Goal: Task Accomplishment & Management: Manage account settings

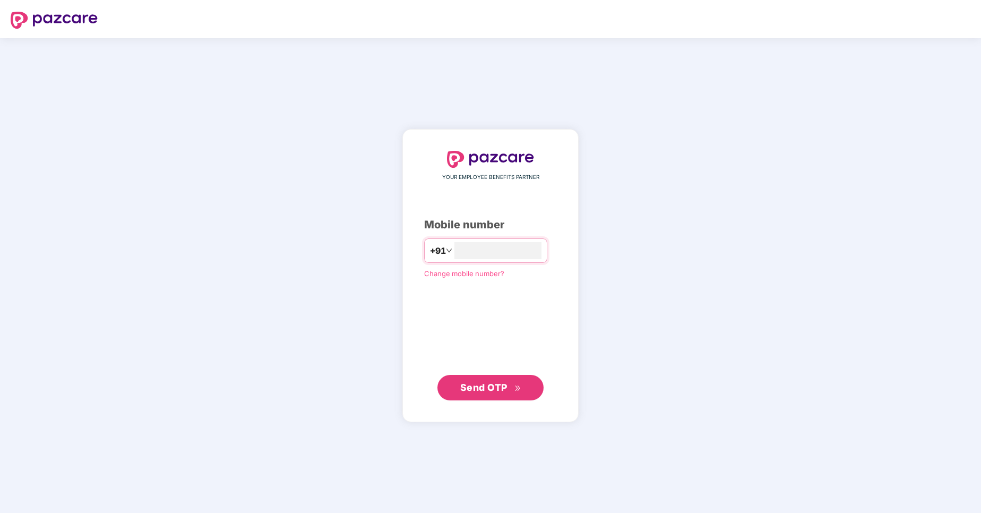
type input "**********"
click at [488, 390] on span "Send OTP" at bounding box center [483, 386] width 47 height 11
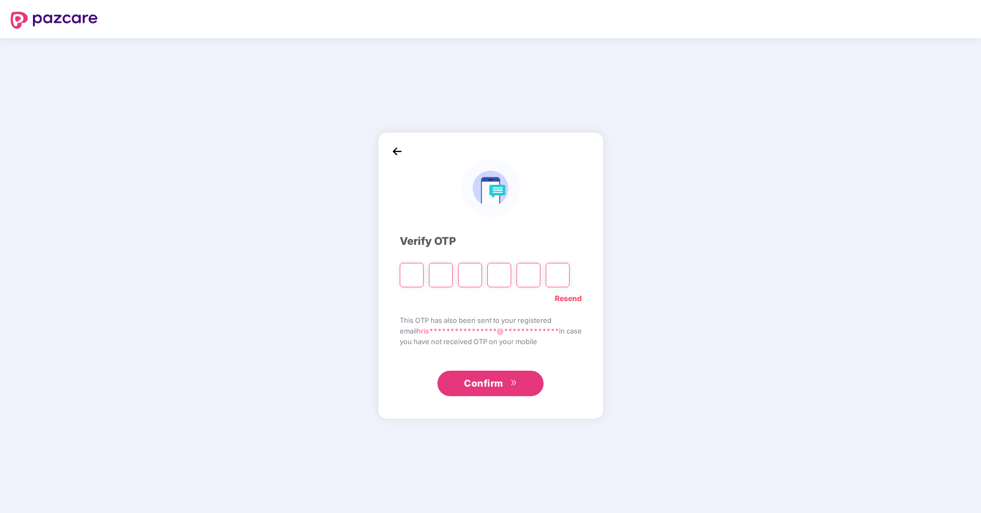
type input "*"
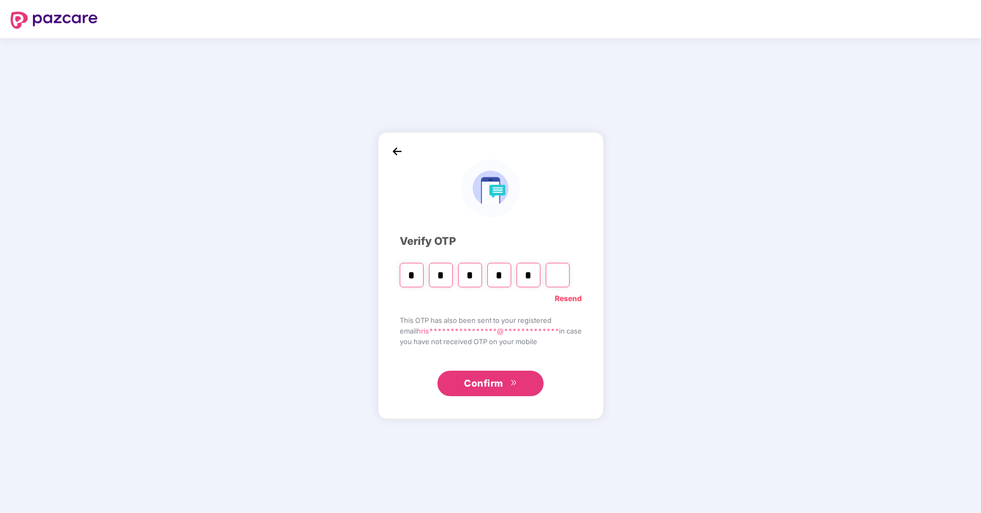
type input "*"
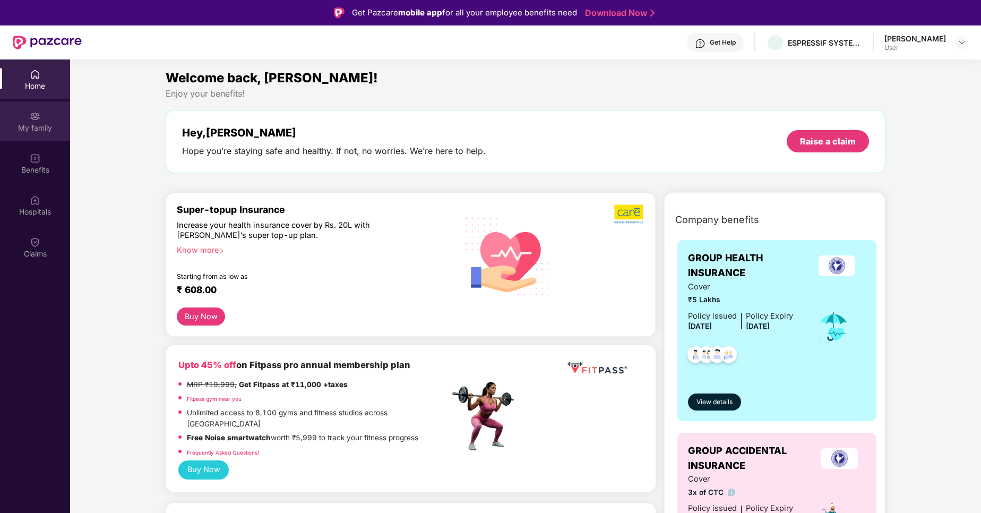
click at [49, 123] on div "My family" at bounding box center [35, 128] width 70 height 11
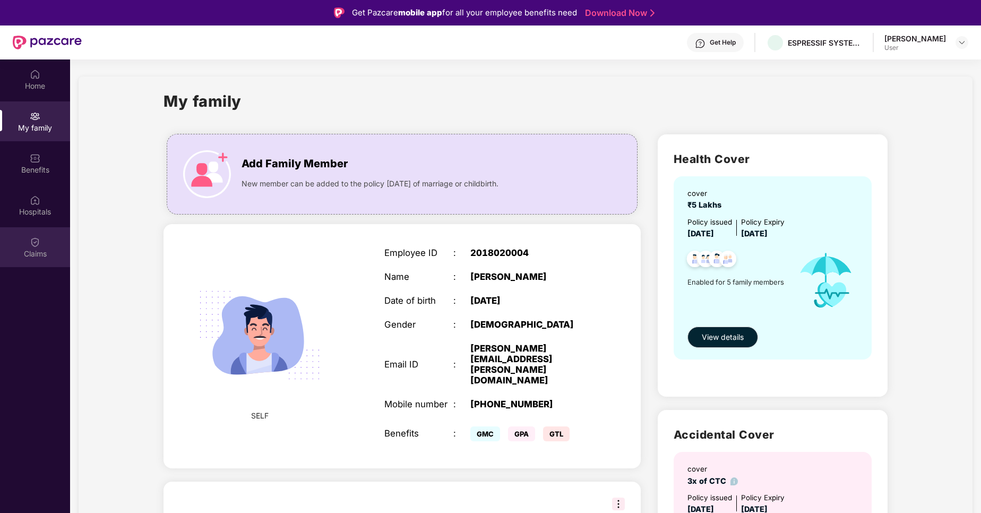
click at [40, 257] on div "Claims" at bounding box center [35, 253] width 70 height 11
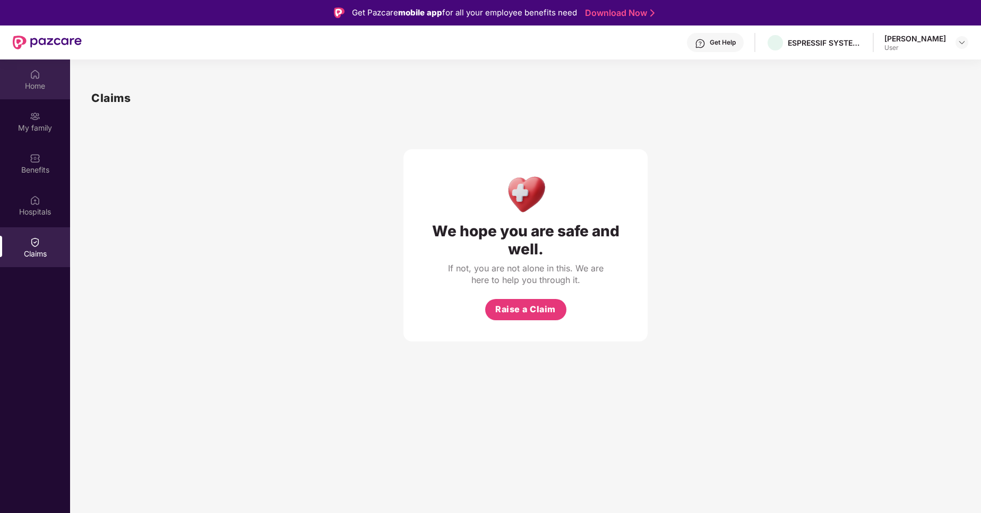
click at [38, 87] on div "Home" at bounding box center [35, 86] width 70 height 11
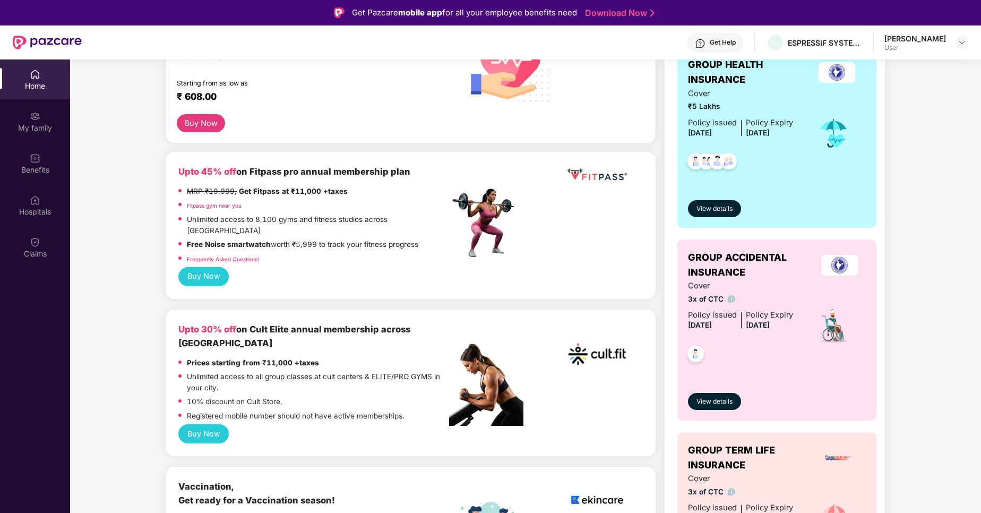
scroll to position [191, 0]
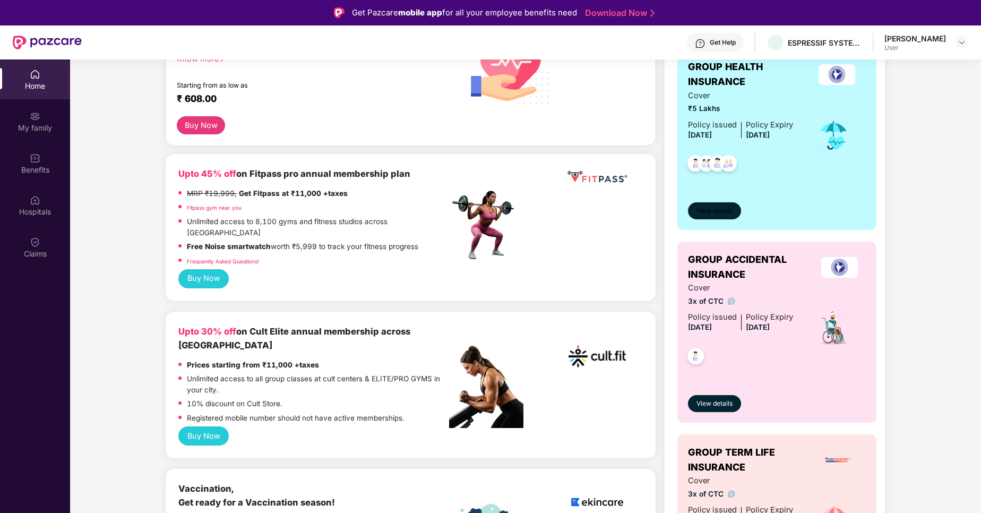
click at [715, 211] on span "View details" at bounding box center [714, 211] width 36 height 10
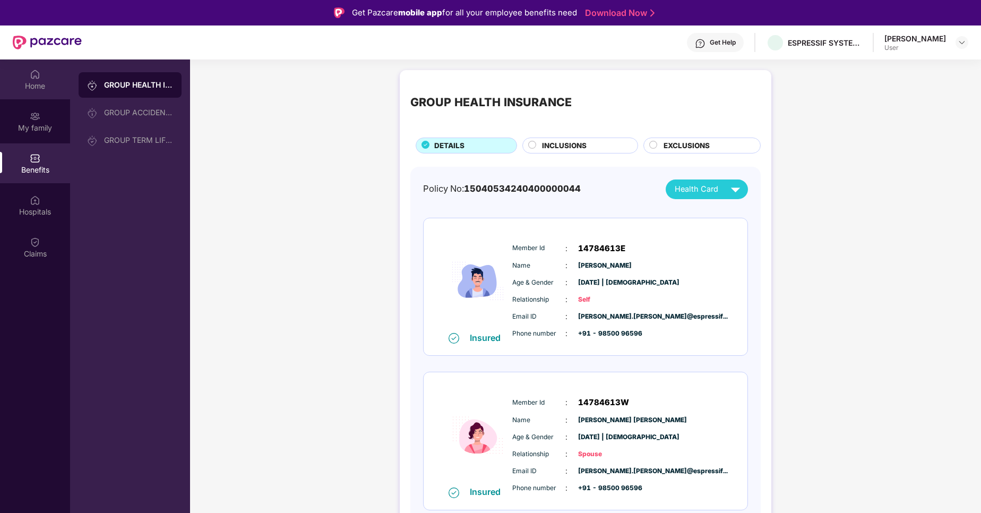
click at [44, 81] on div "Home" at bounding box center [35, 86] width 70 height 11
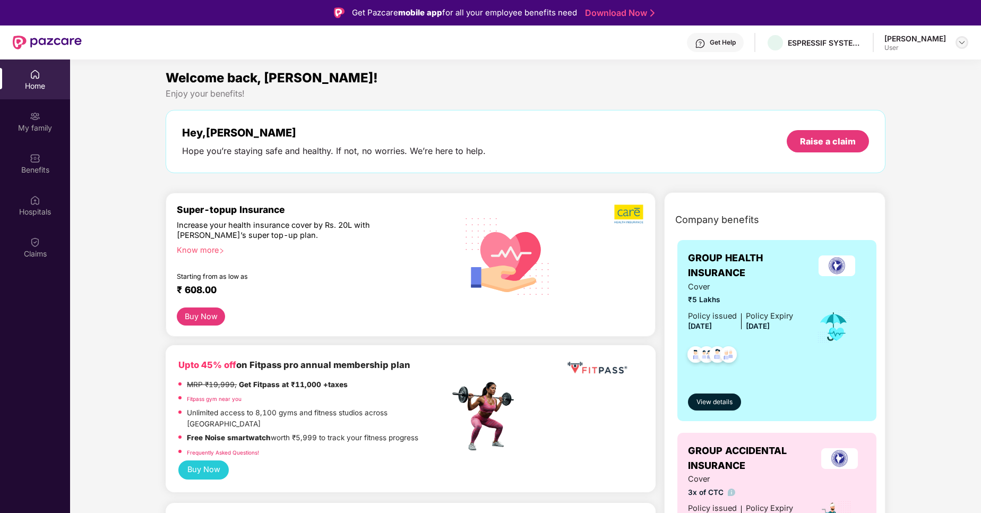
click at [958, 43] on img at bounding box center [962, 42] width 8 height 8
click at [948, 37] on div "[PERSON_NAME] User" at bounding box center [926, 42] width 84 height 19
click at [961, 43] on img at bounding box center [962, 42] width 8 height 8
click at [890, 63] on div "Logout" at bounding box center [912, 67] width 138 height 21
